Goal: Find specific page/section: Find specific page/section

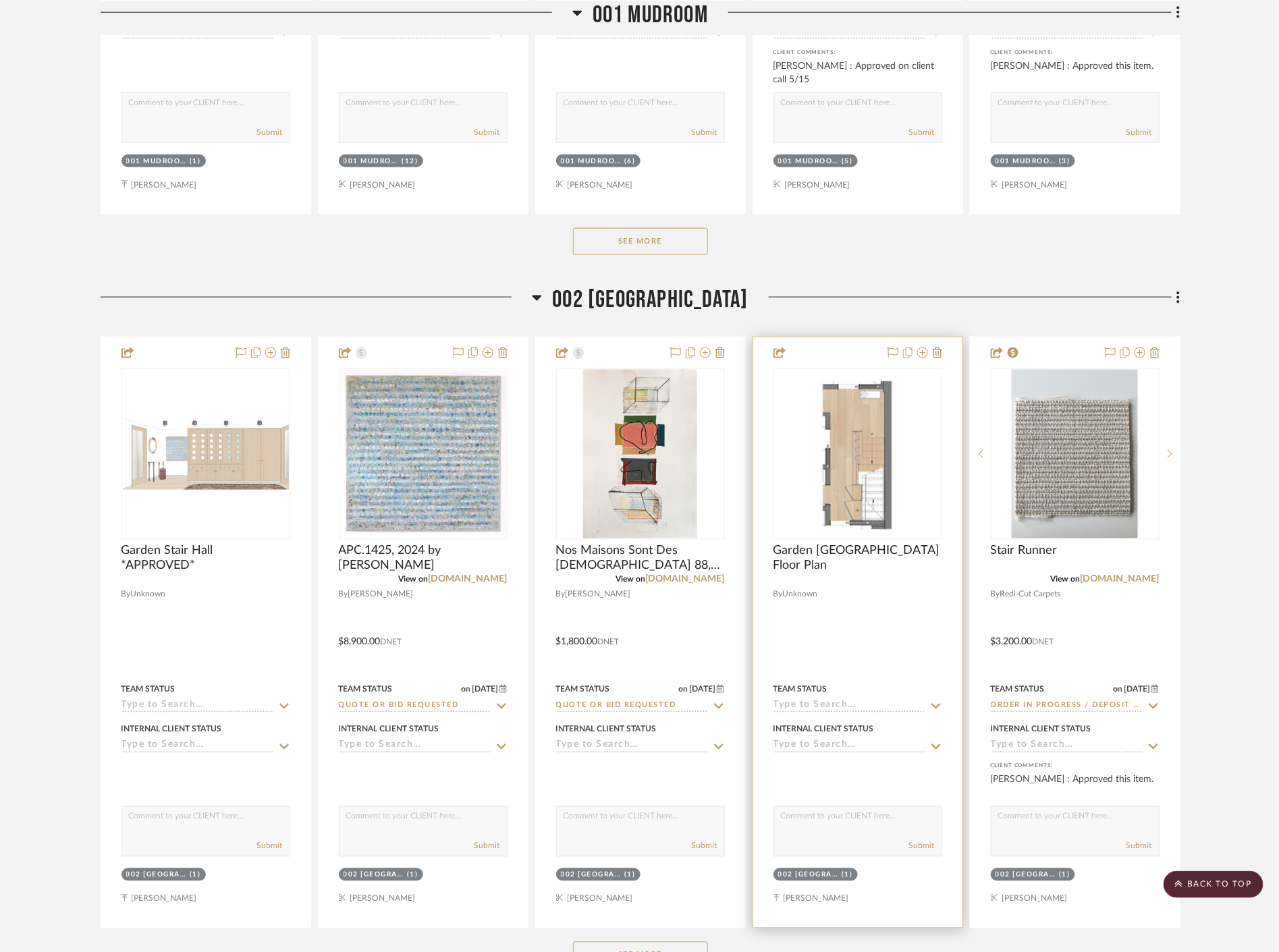
scroll to position [2923, 0]
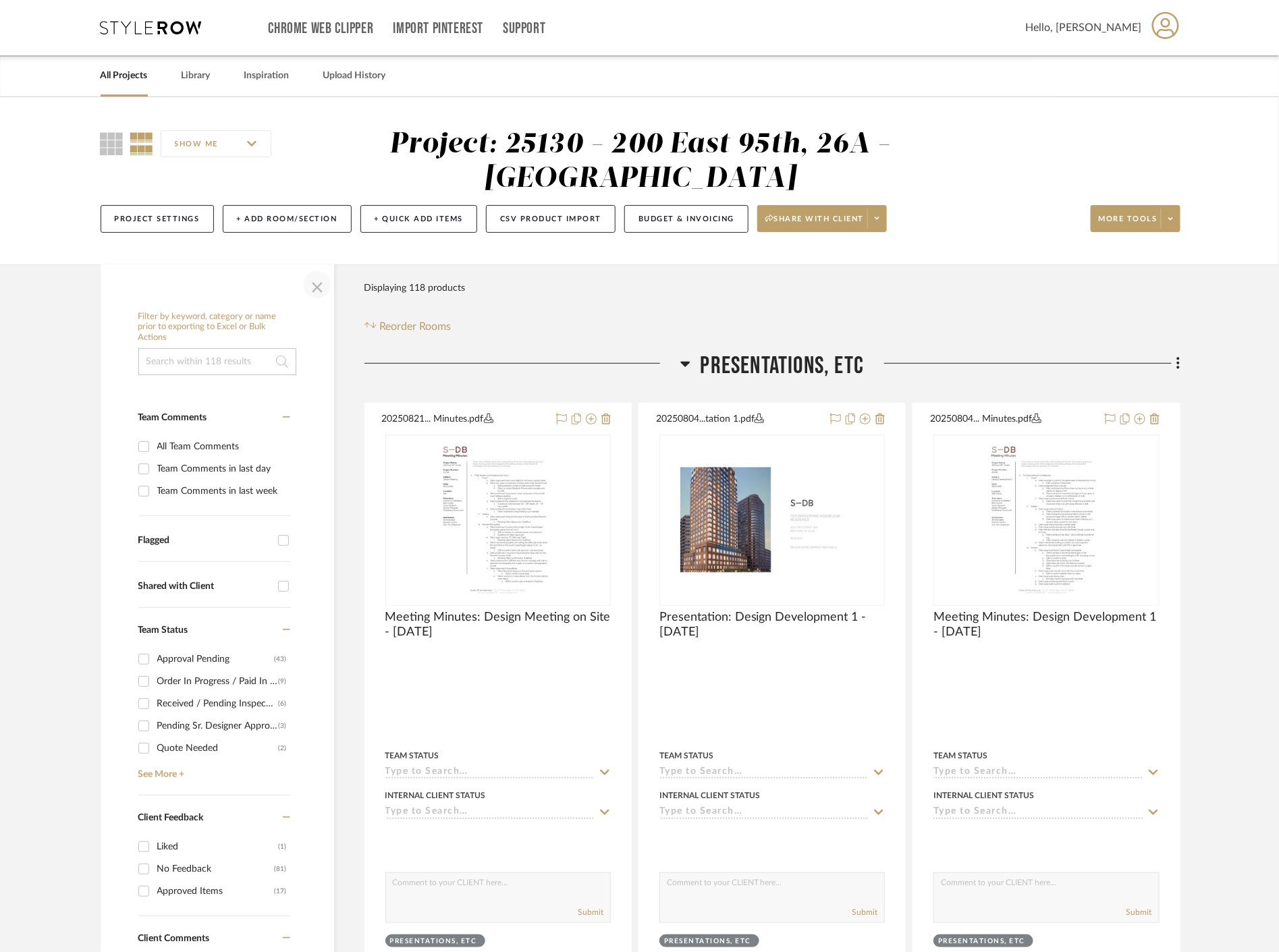
click at [314, 294] on span "button" at bounding box center [317, 284] width 32 height 32
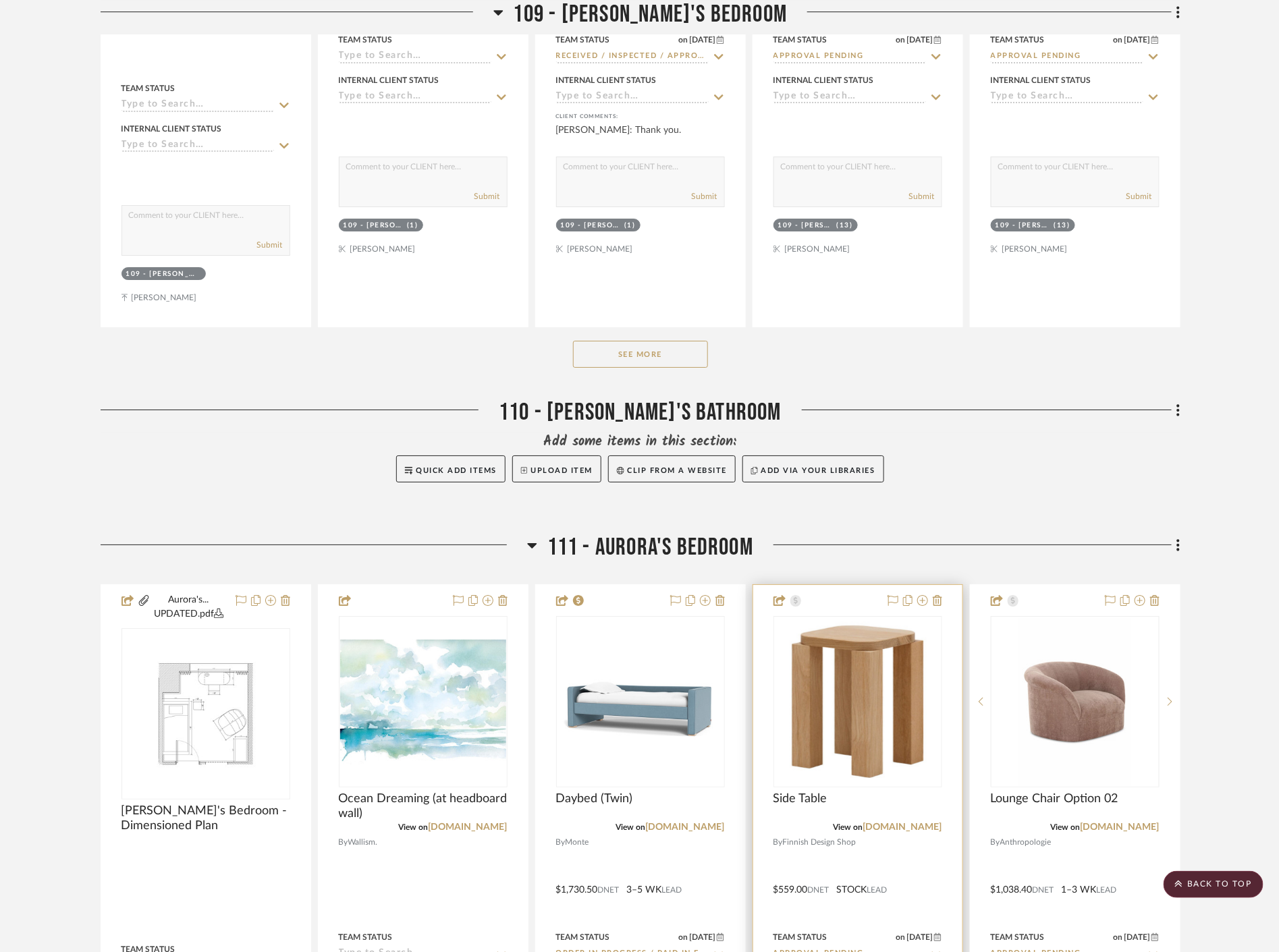
scroll to position [6072, 0]
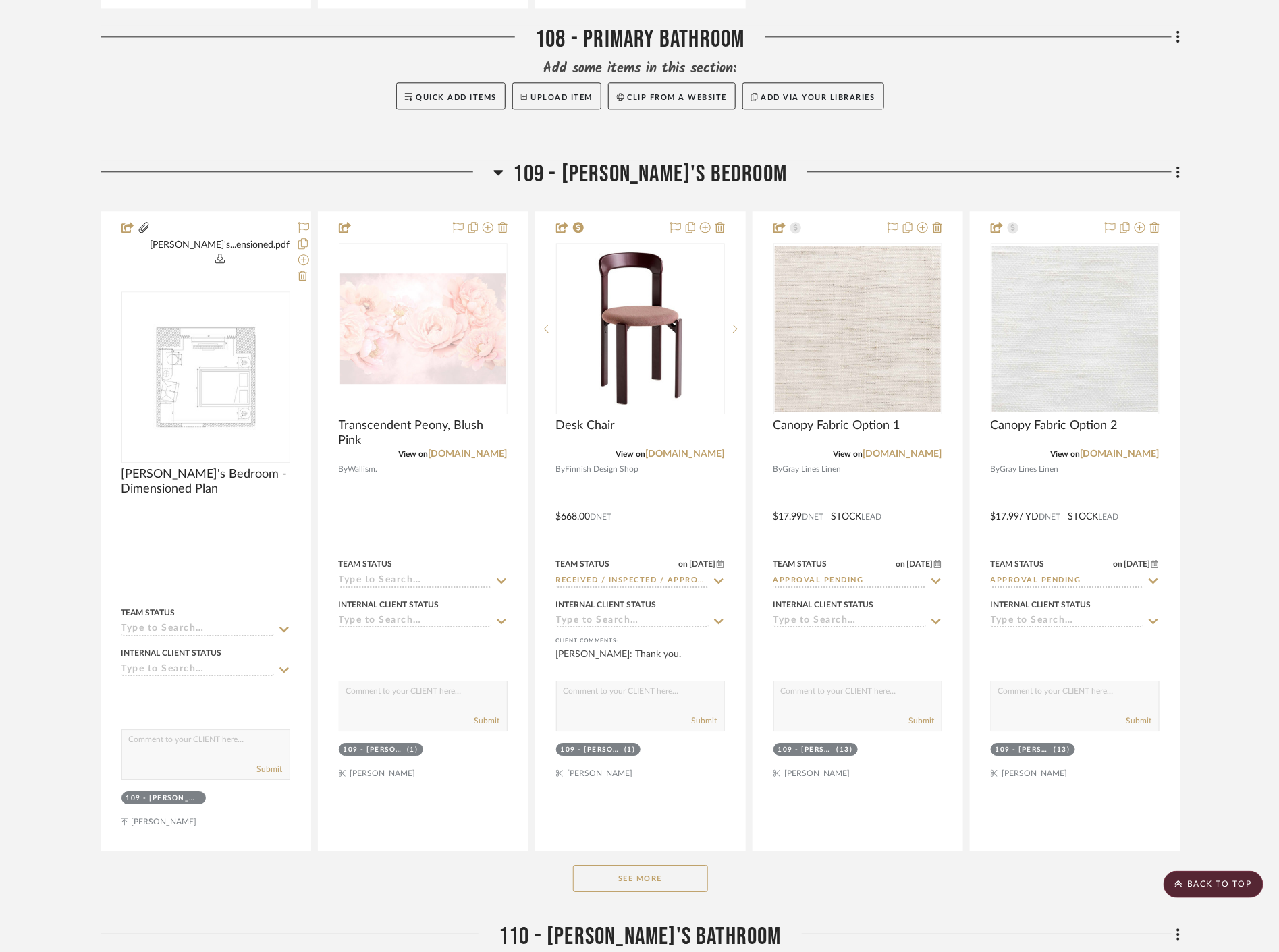
click at [644, 865] on button "See More" at bounding box center [640, 878] width 135 height 27
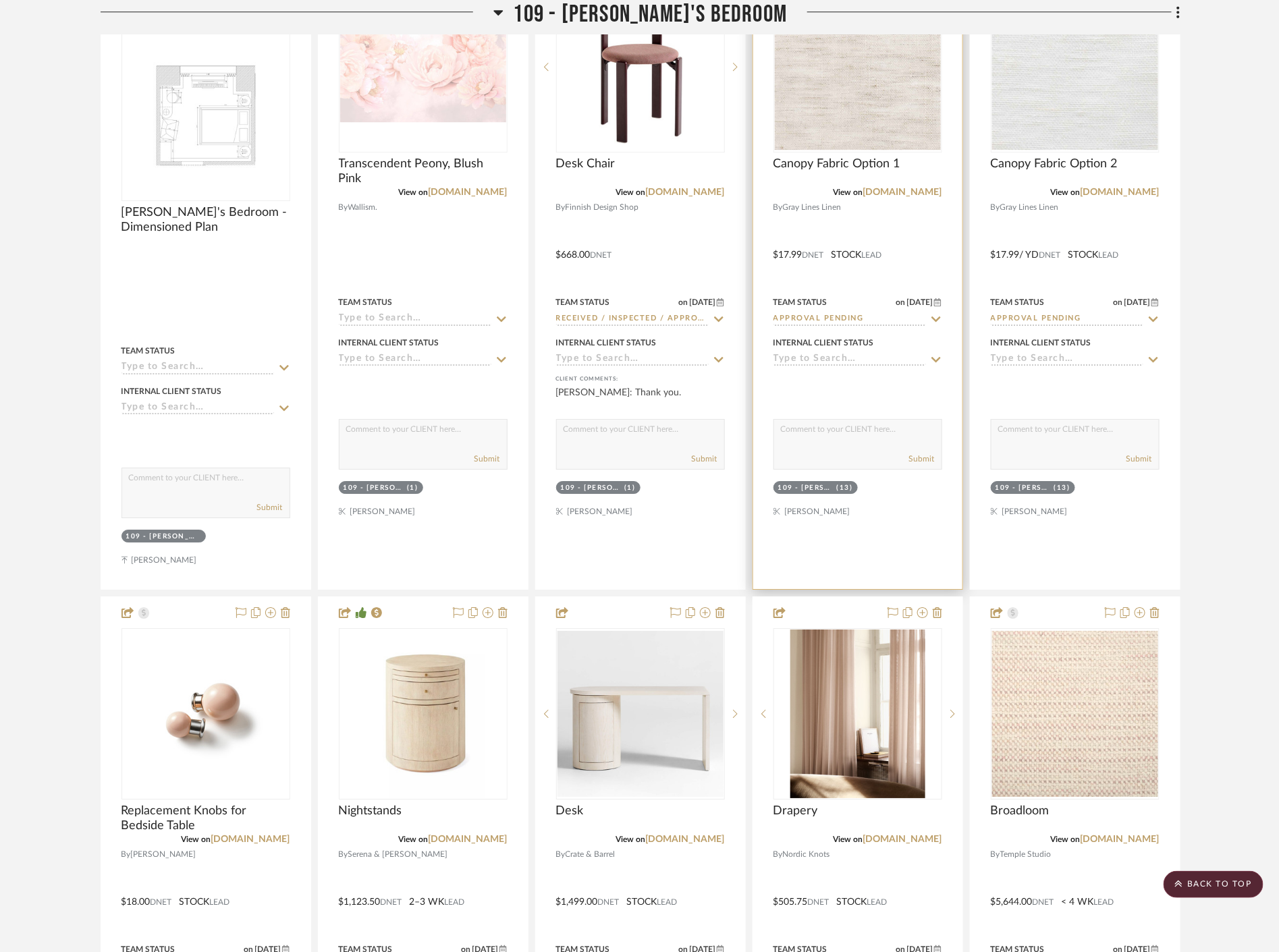
scroll to position [6446, 0]
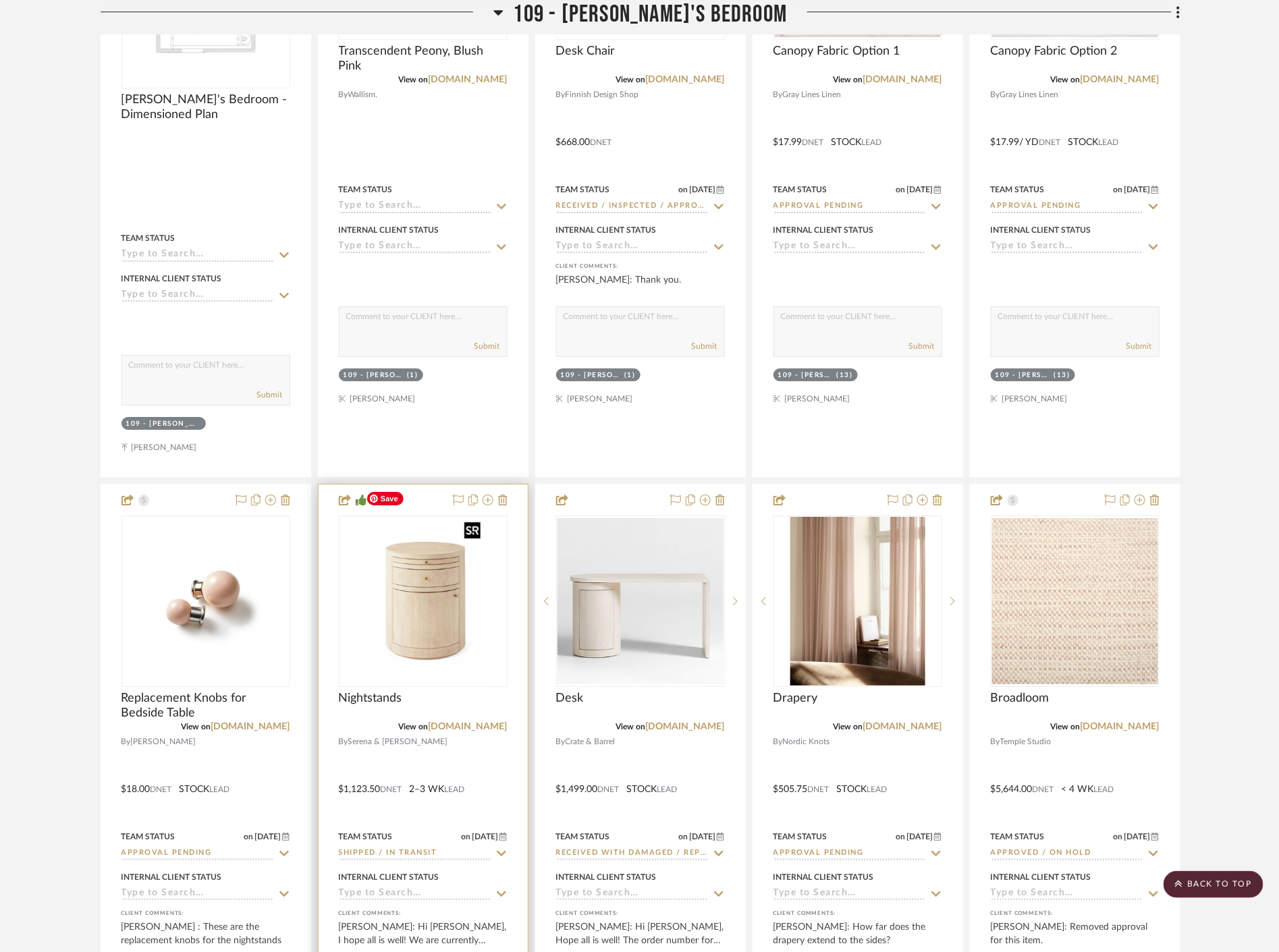
click at [0, 0] on img at bounding box center [0, 0] width 0 height 0
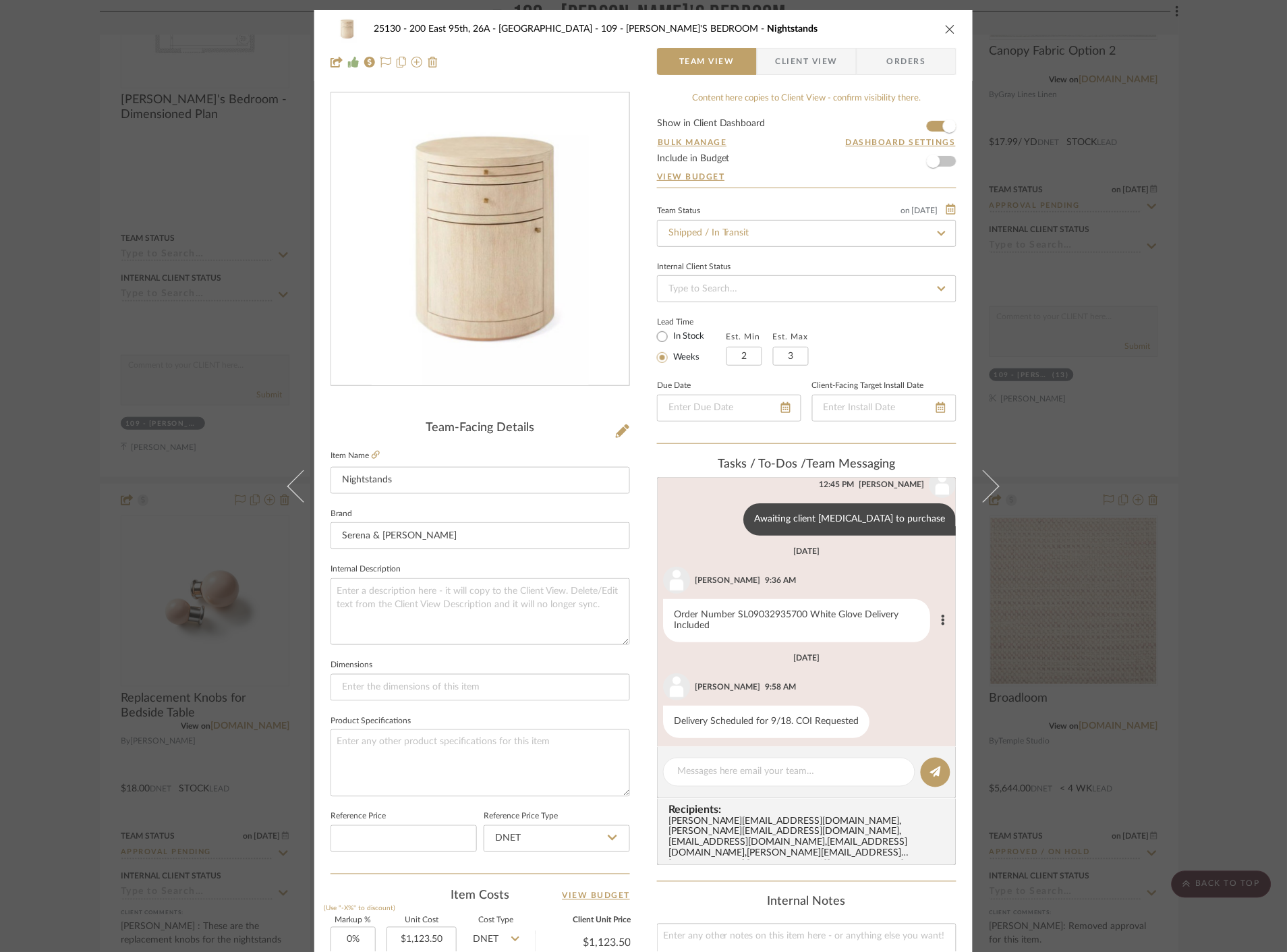
scroll to position [141, 0]
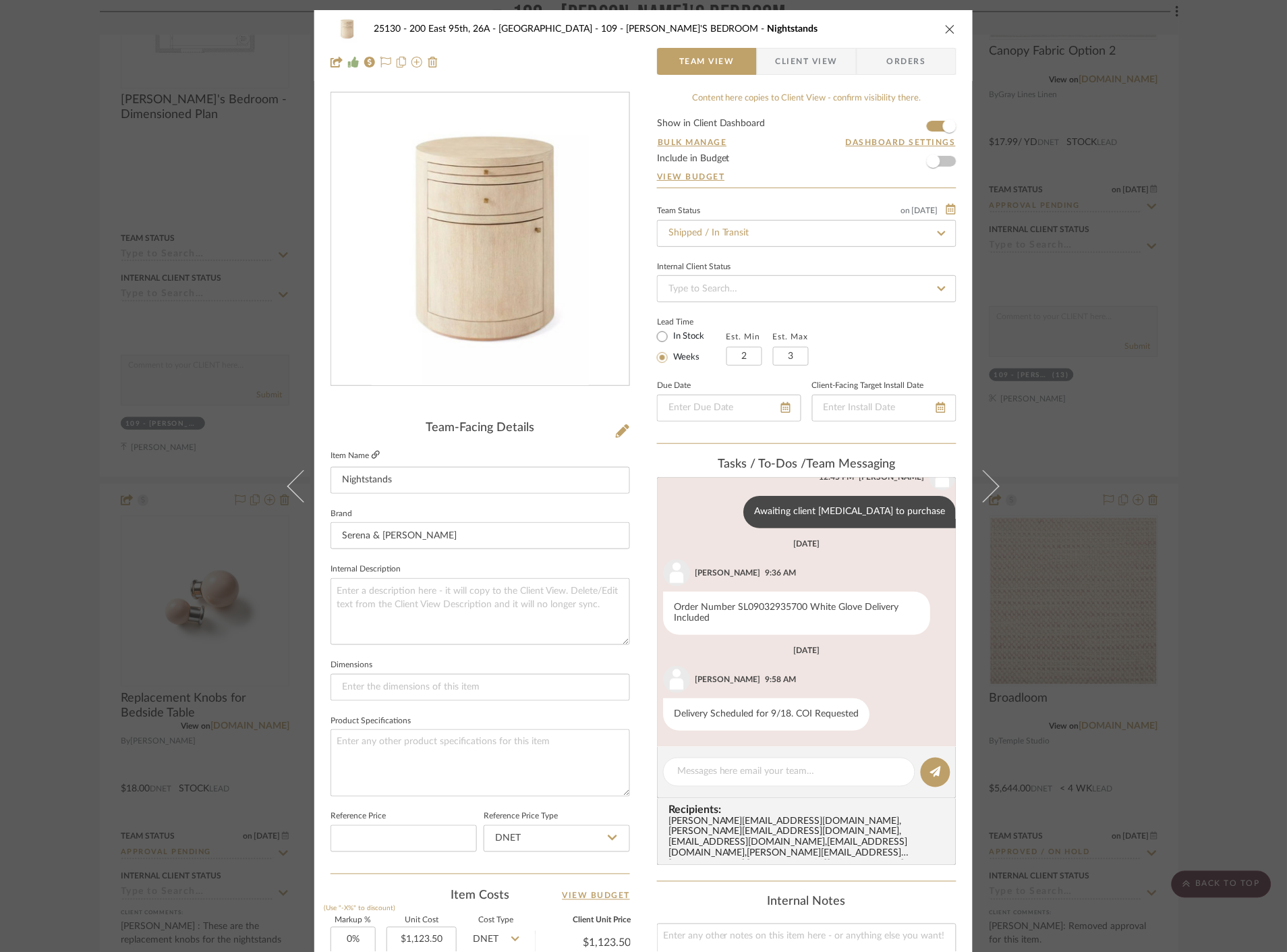
click at [374, 457] on icon at bounding box center [376, 454] width 8 height 8
